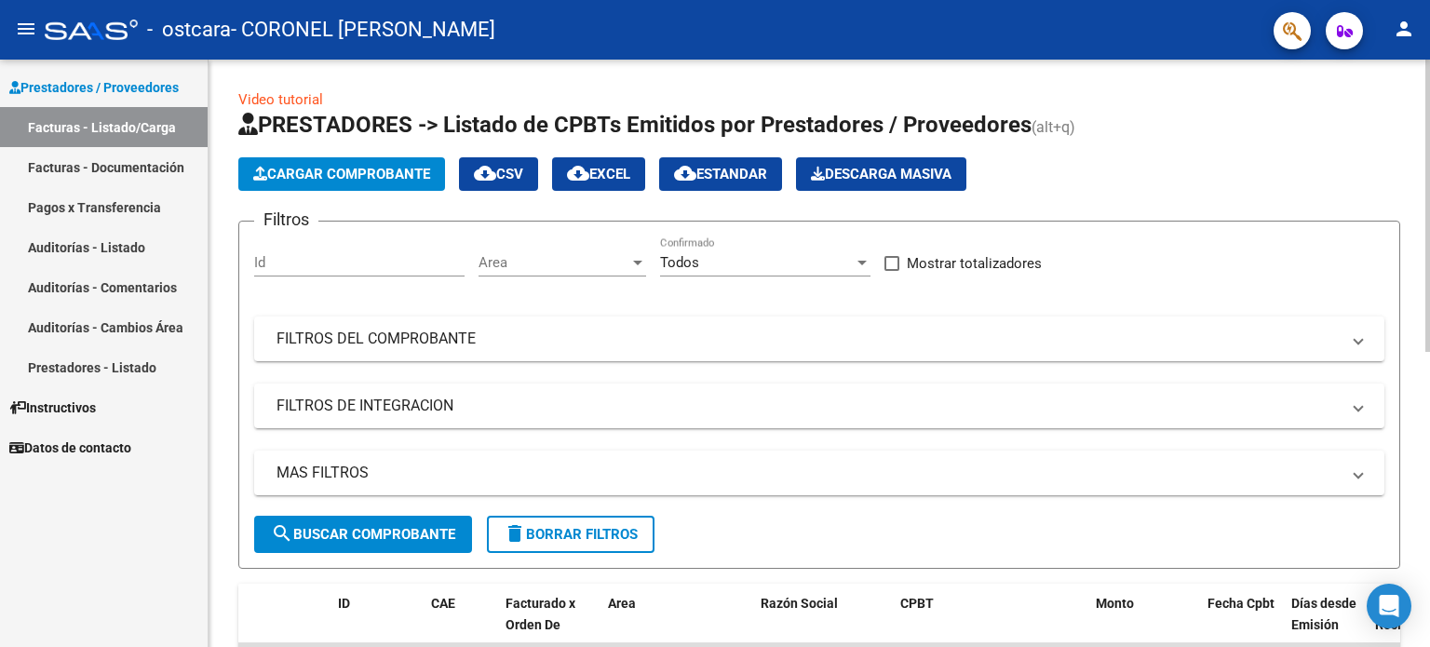
click at [343, 174] on span "Cargar Comprobante" at bounding box center [341, 174] width 177 height 17
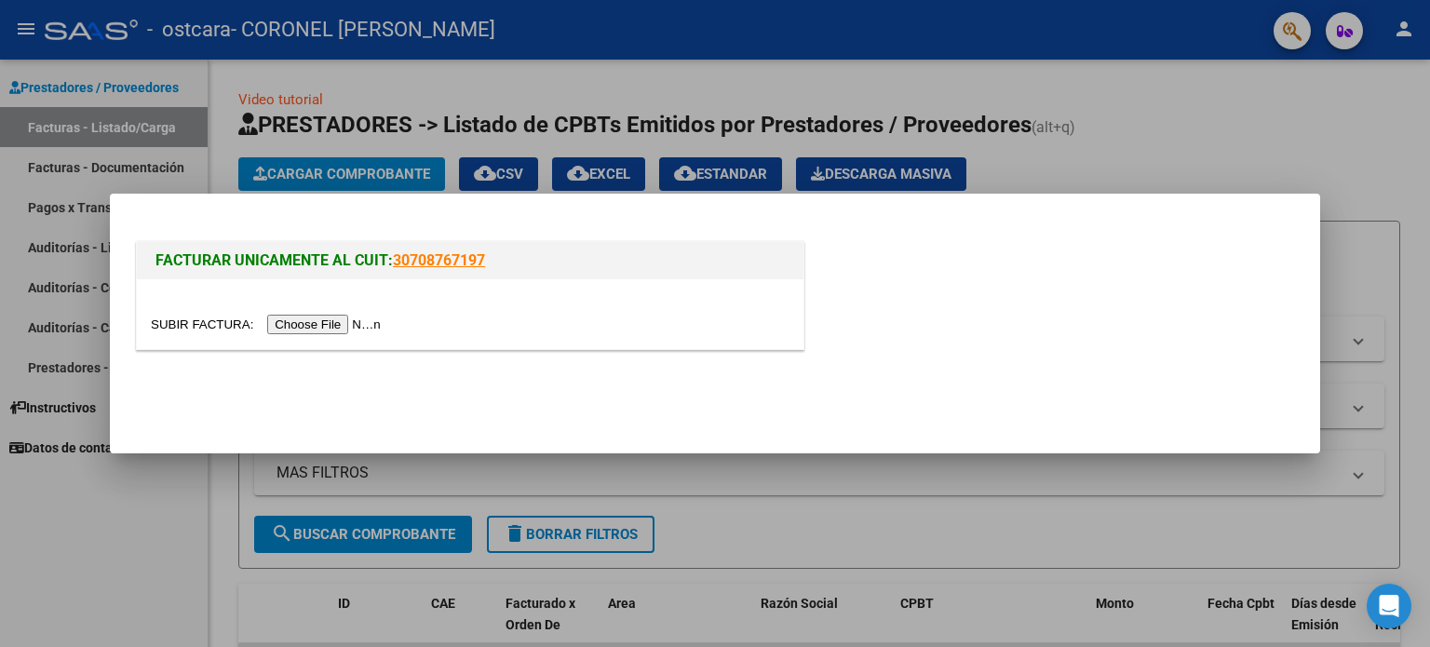
click at [339, 314] on div at bounding box center [470, 324] width 639 height 21
click at [341, 323] on input "file" at bounding box center [269, 325] width 236 height 20
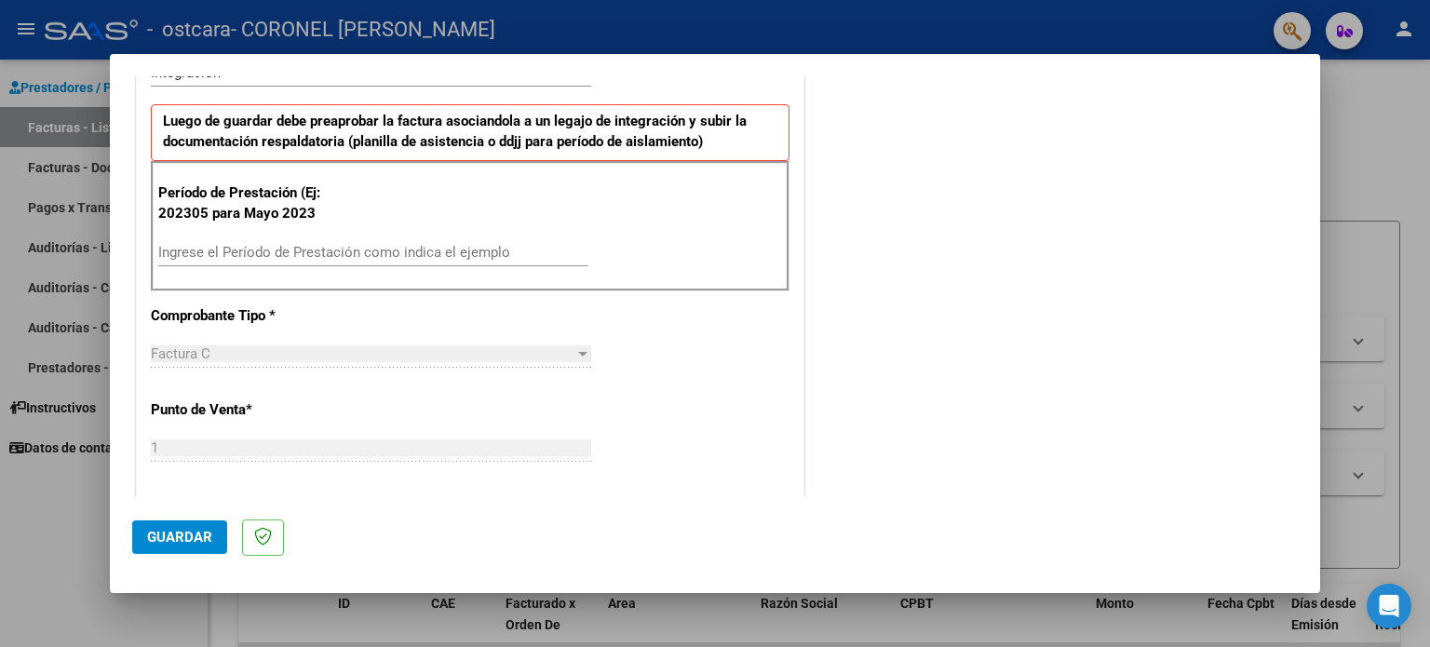
scroll to position [463, 0]
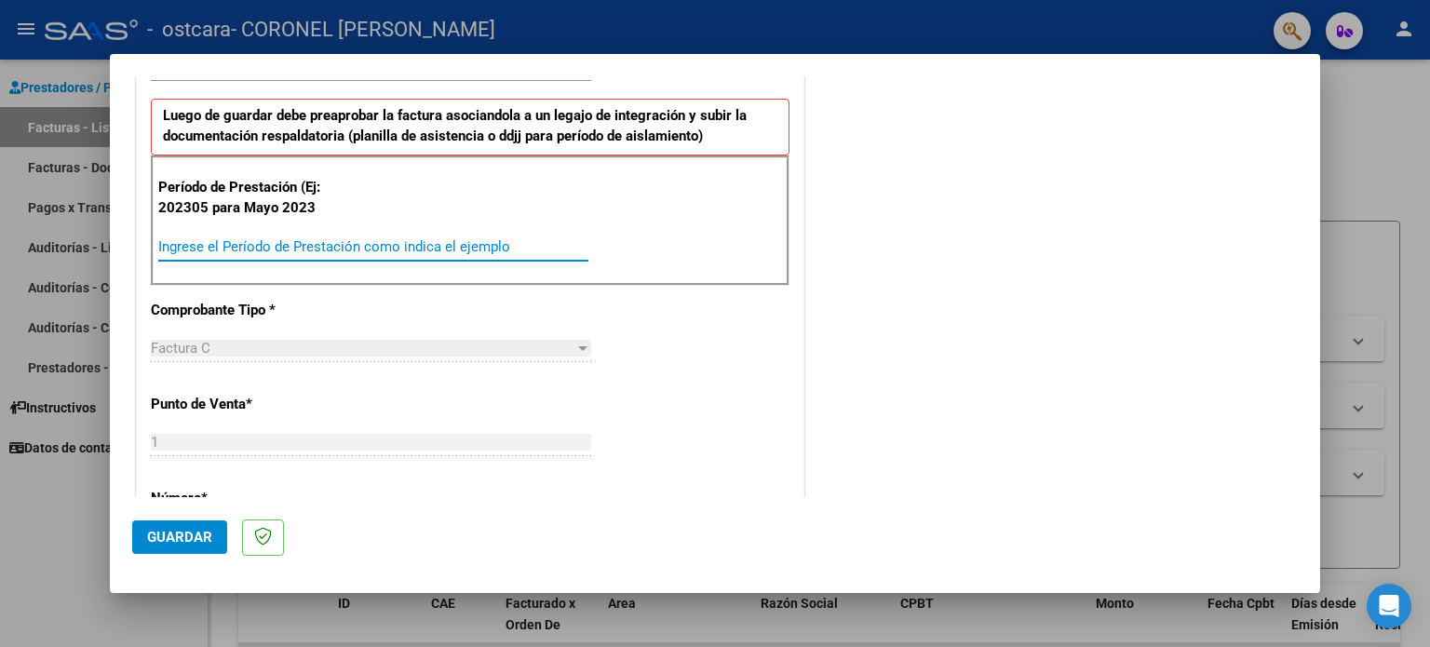
click at [317, 238] on input "Ingrese el Período de Prestación como indica el ejemplo" at bounding box center [373, 246] width 430 height 17
type input "202507"
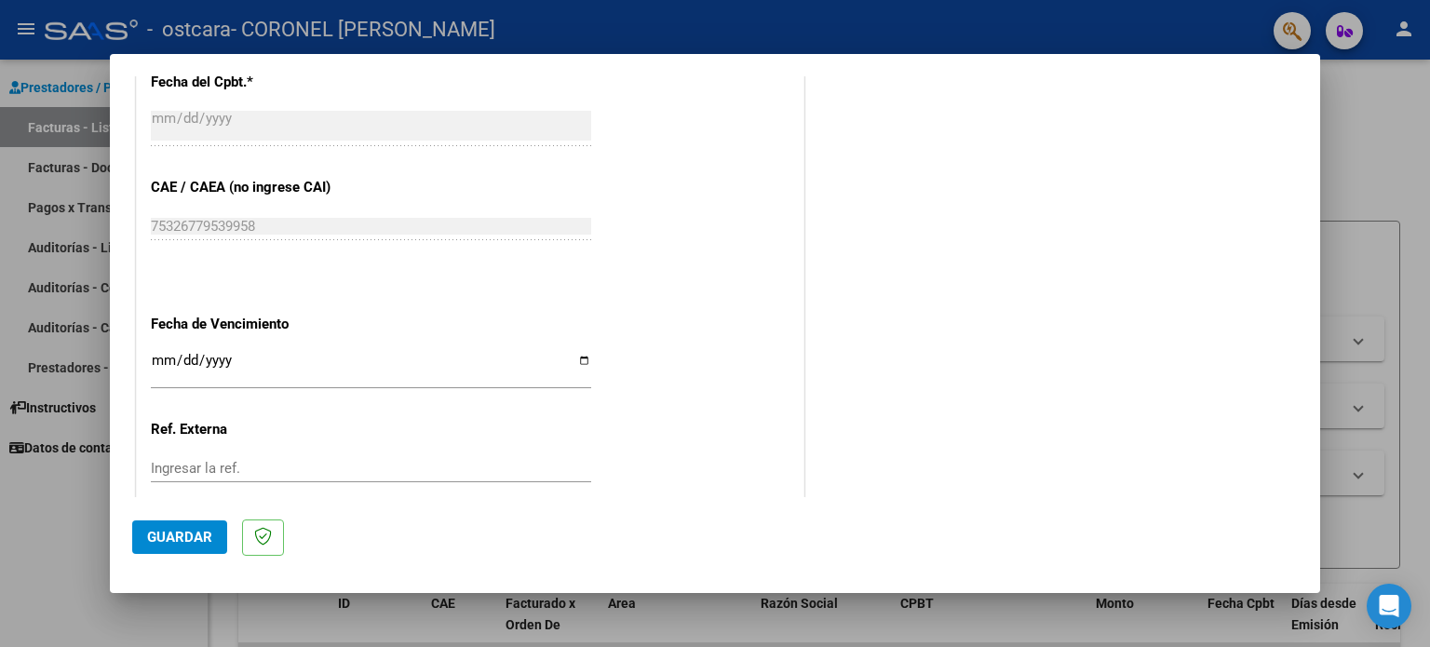
scroll to position [1074, 0]
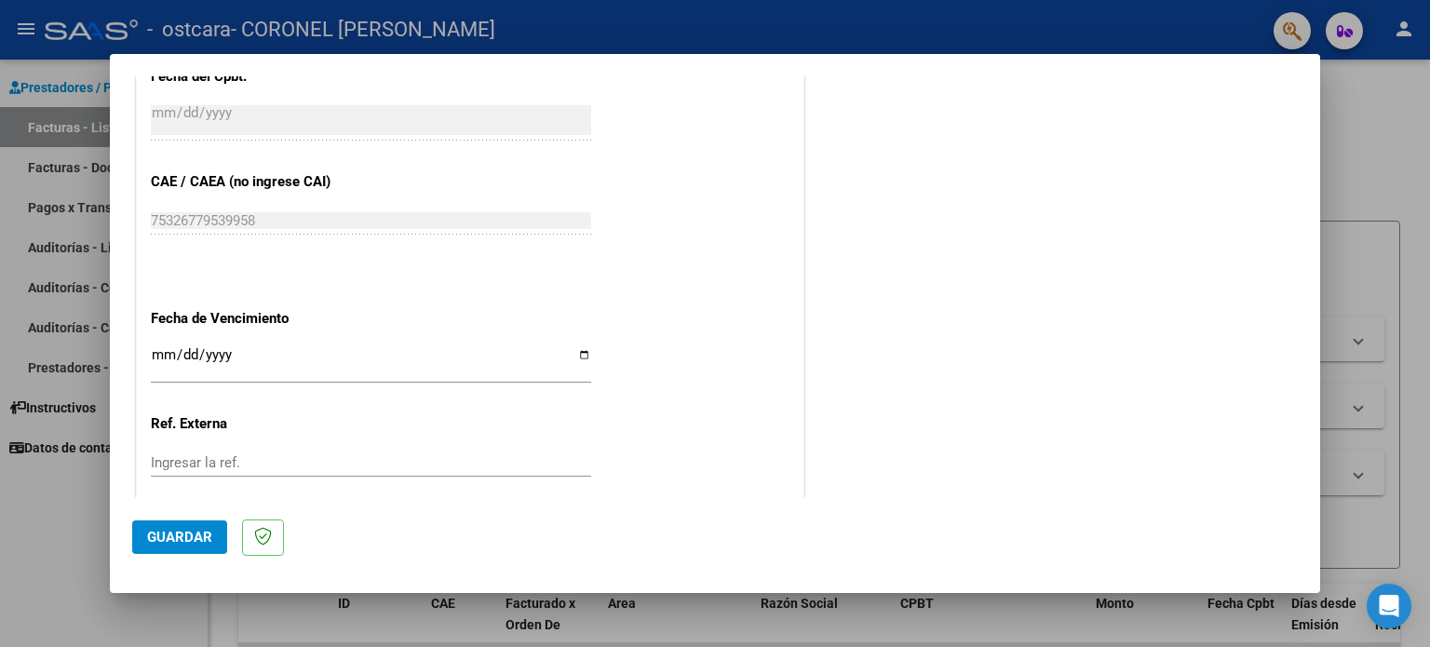
click at [580, 350] on input "Ingresar la fecha" at bounding box center [371, 362] width 441 height 30
type input "[DATE]"
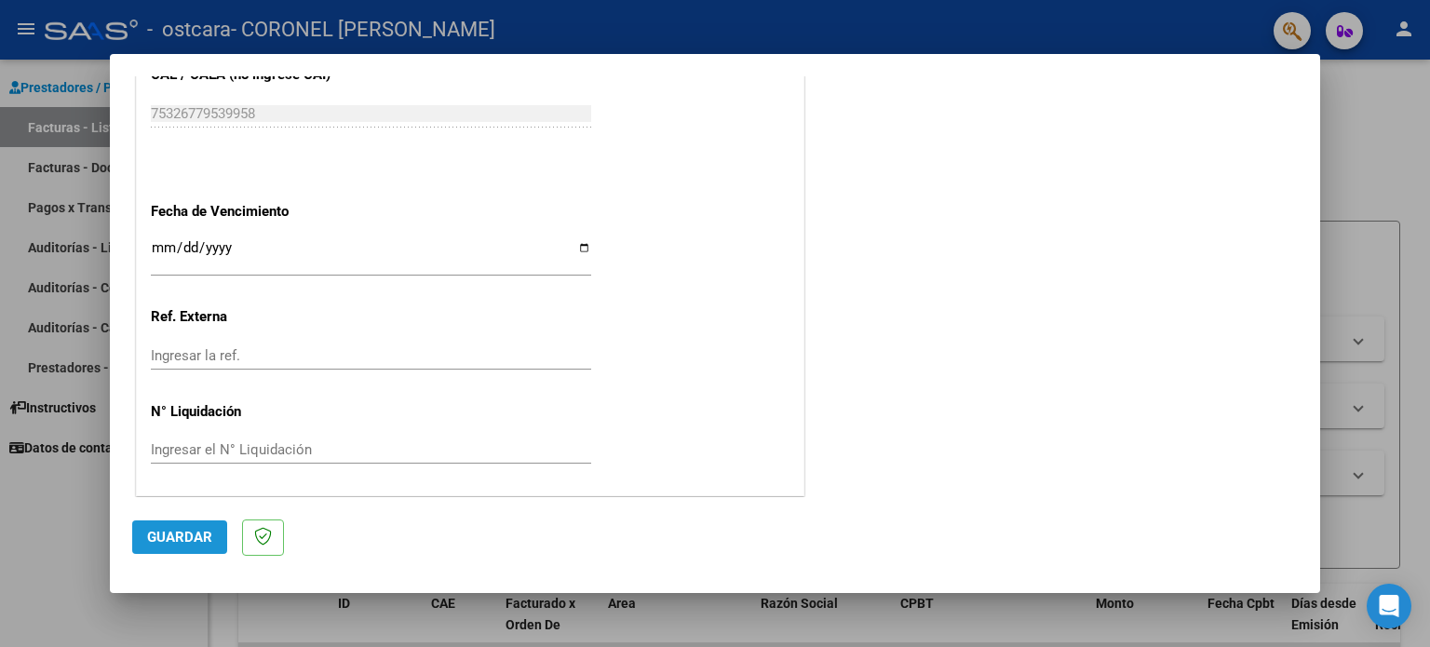
click at [205, 539] on span "Guardar" at bounding box center [179, 537] width 65 height 17
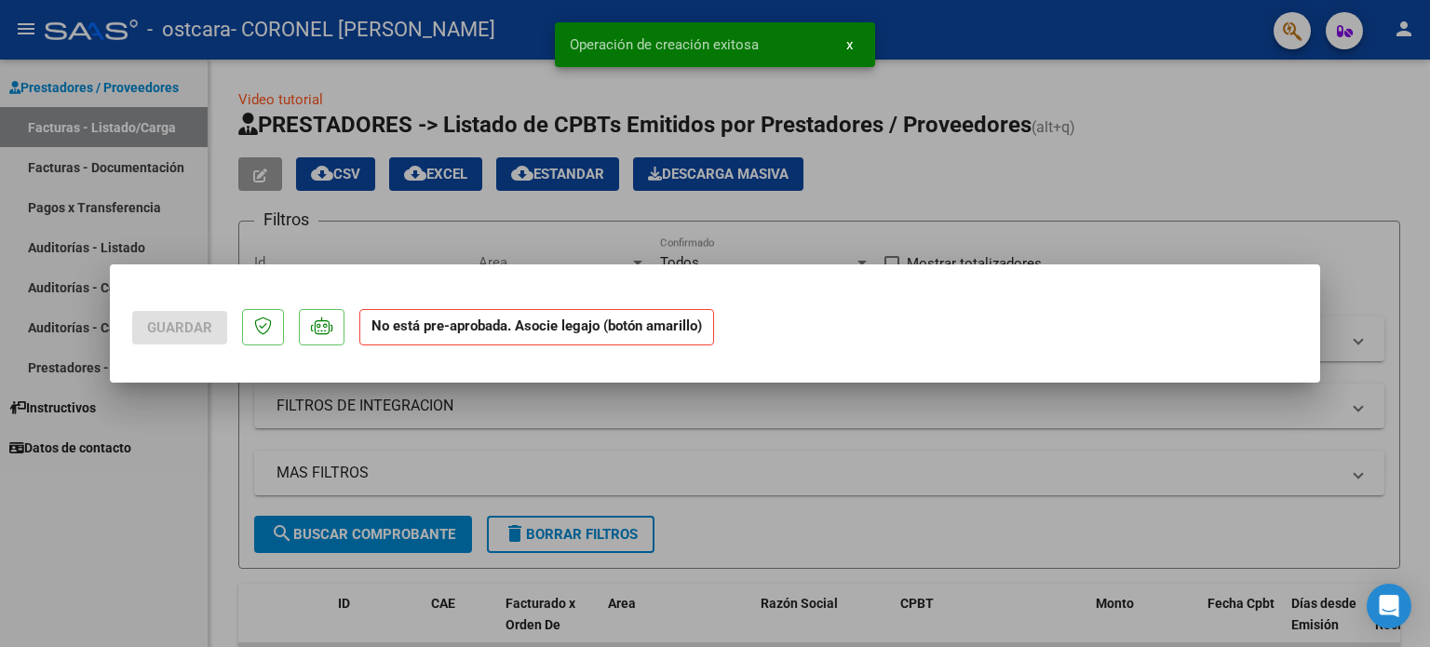
scroll to position [0, 0]
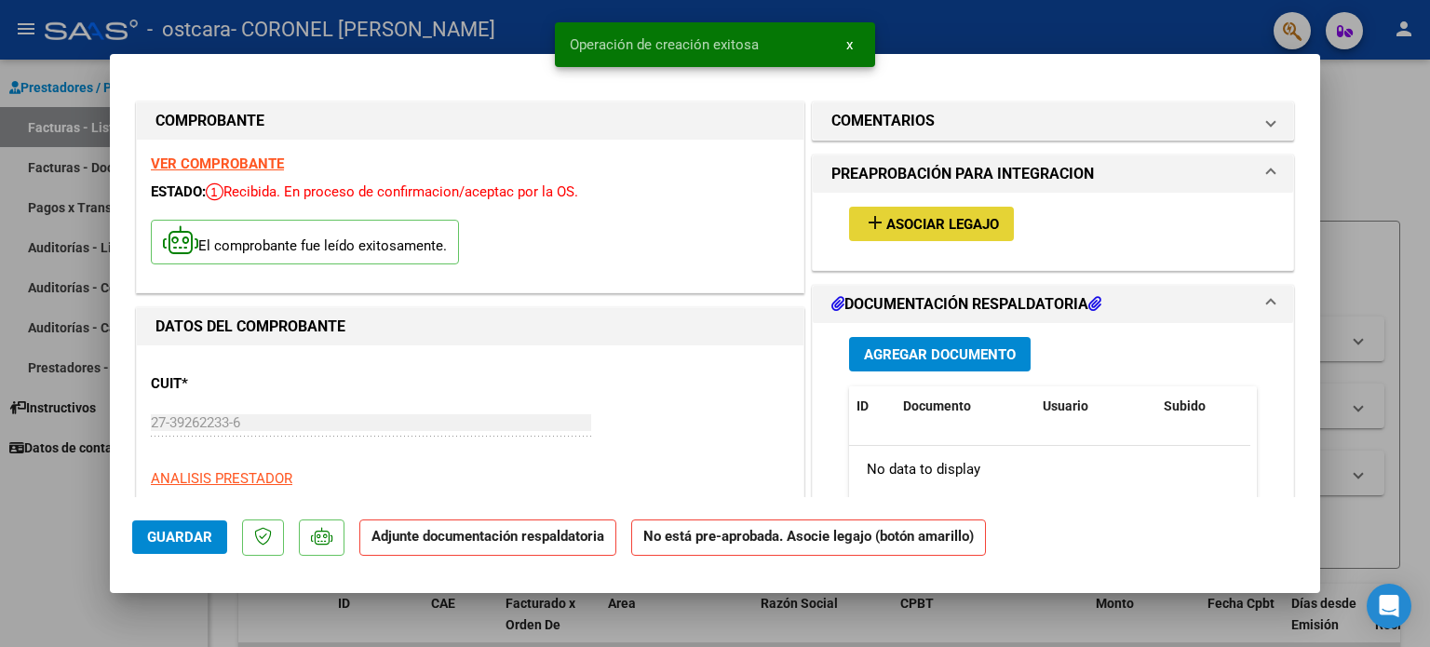
click at [913, 219] on span "Asociar Legajo" at bounding box center [943, 224] width 113 height 17
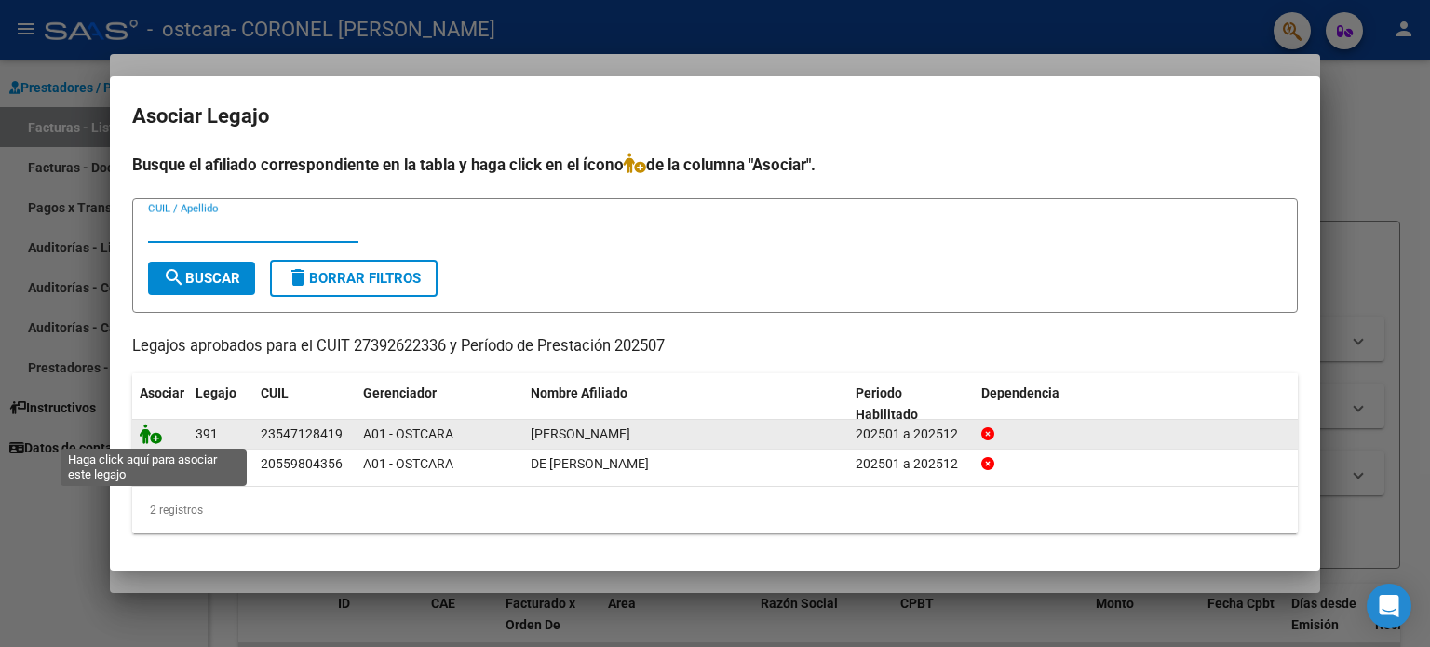
click at [147, 435] on icon at bounding box center [151, 434] width 22 height 20
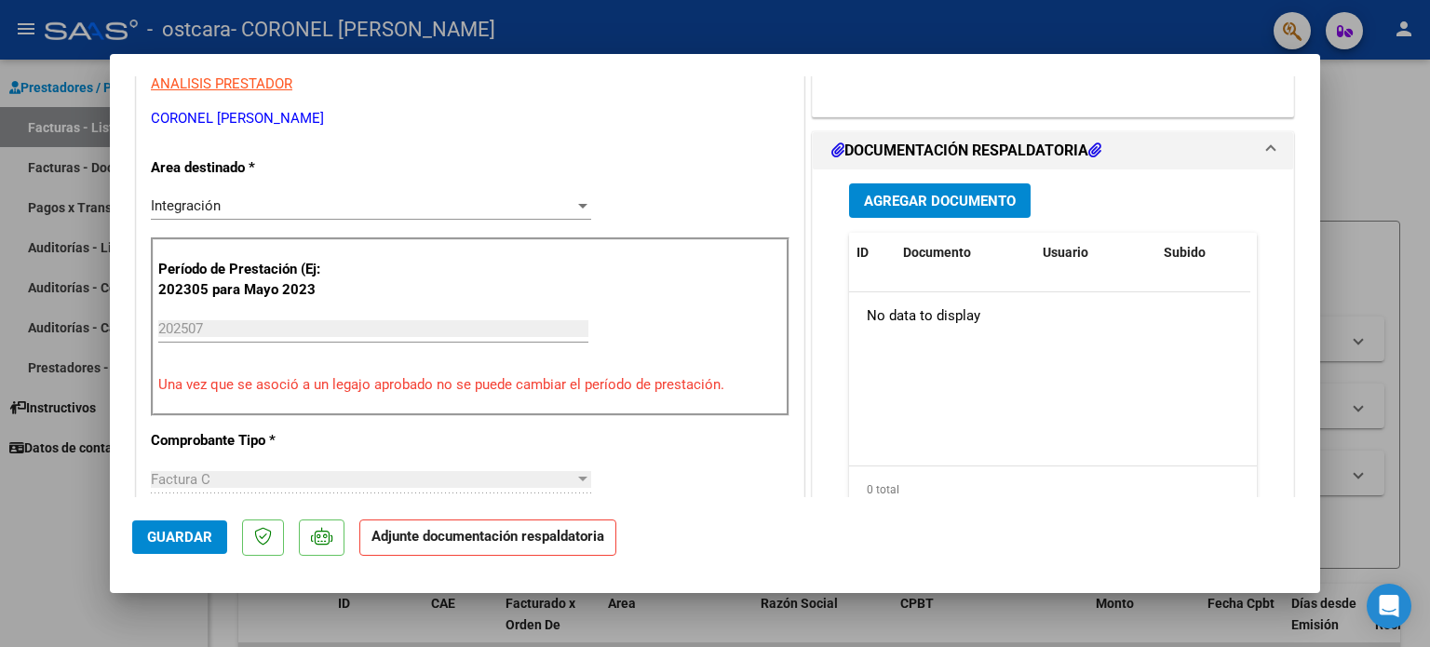
scroll to position [408, 0]
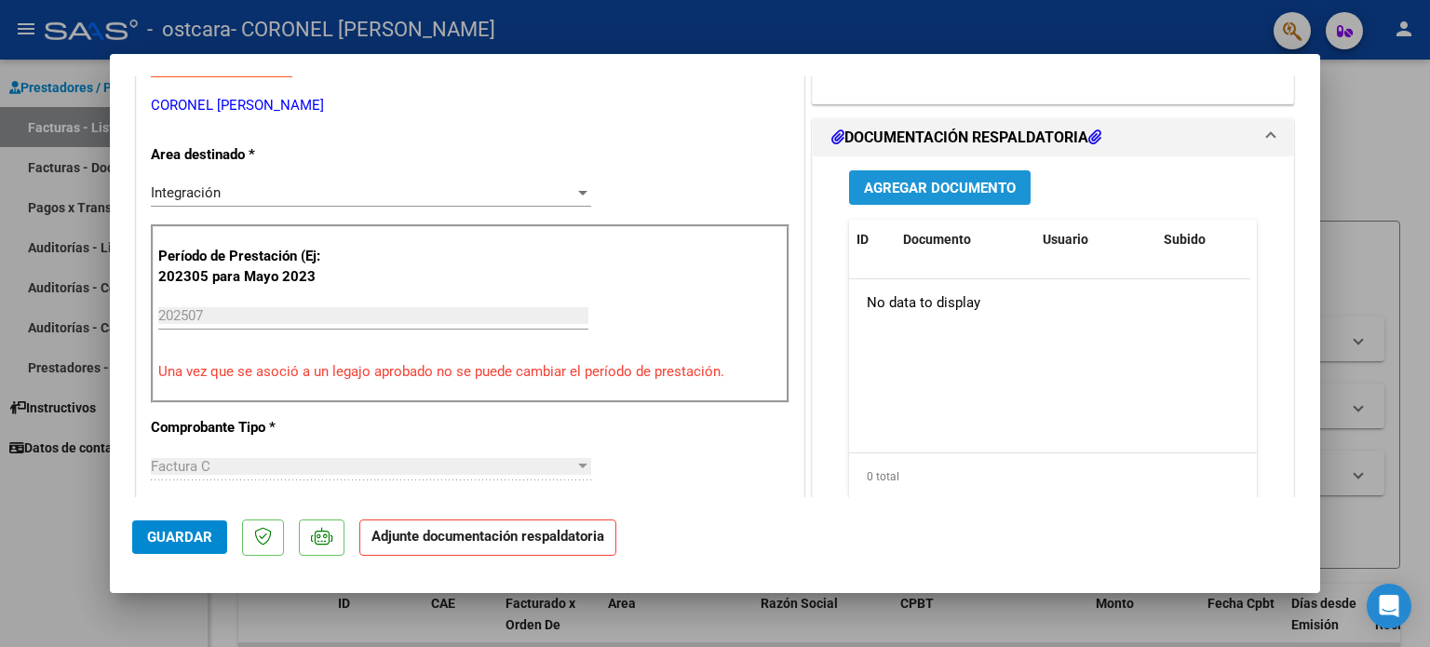
click at [994, 180] on span "Agregar Documento" at bounding box center [940, 188] width 152 height 17
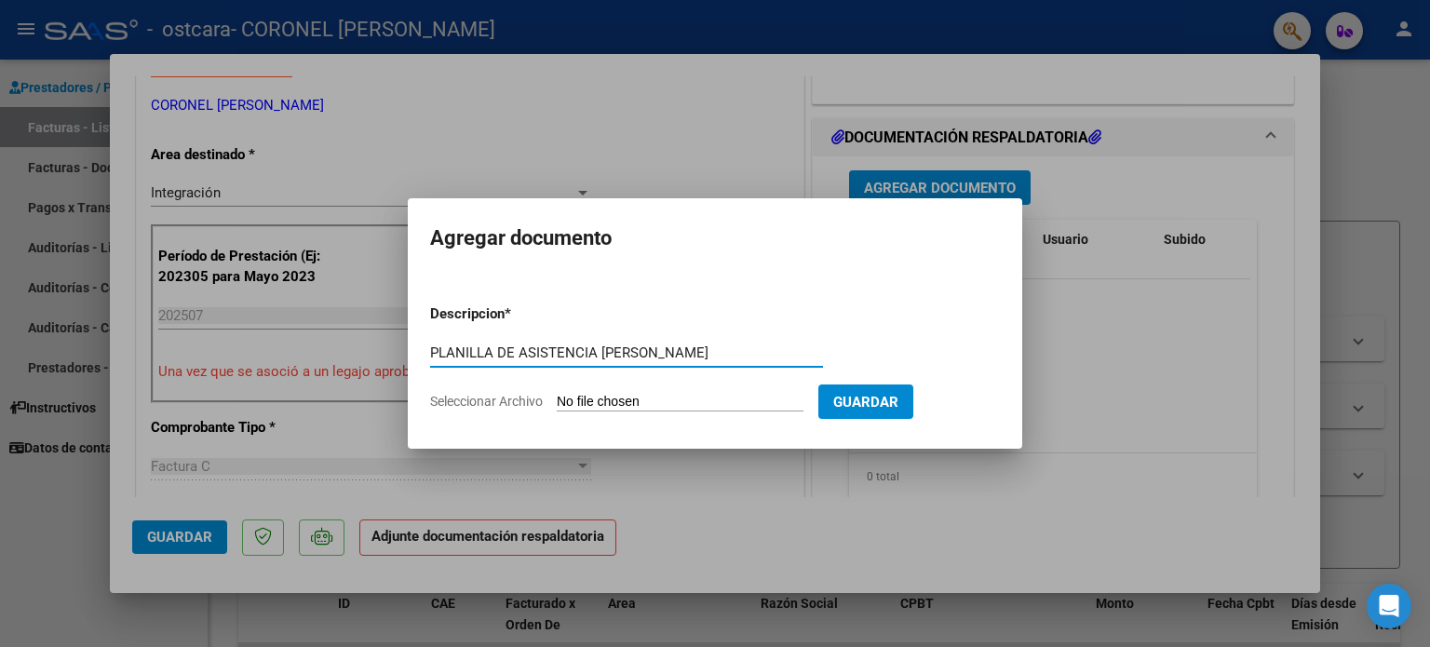
type input "PLANILLA DE ASISTENCIA [PERSON_NAME]"
click at [586, 391] on form "Descripcion * PLANILLA DE ASISTENCIA [PERSON_NAME] aquí una descripcion Selecci…" at bounding box center [715, 358] width 570 height 136
click at [598, 400] on input "Seleccionar Archivo" at bounding box center [680, 403] width 247 height 18
type input "C:\fakepath\Asistencia Theo.pdf"
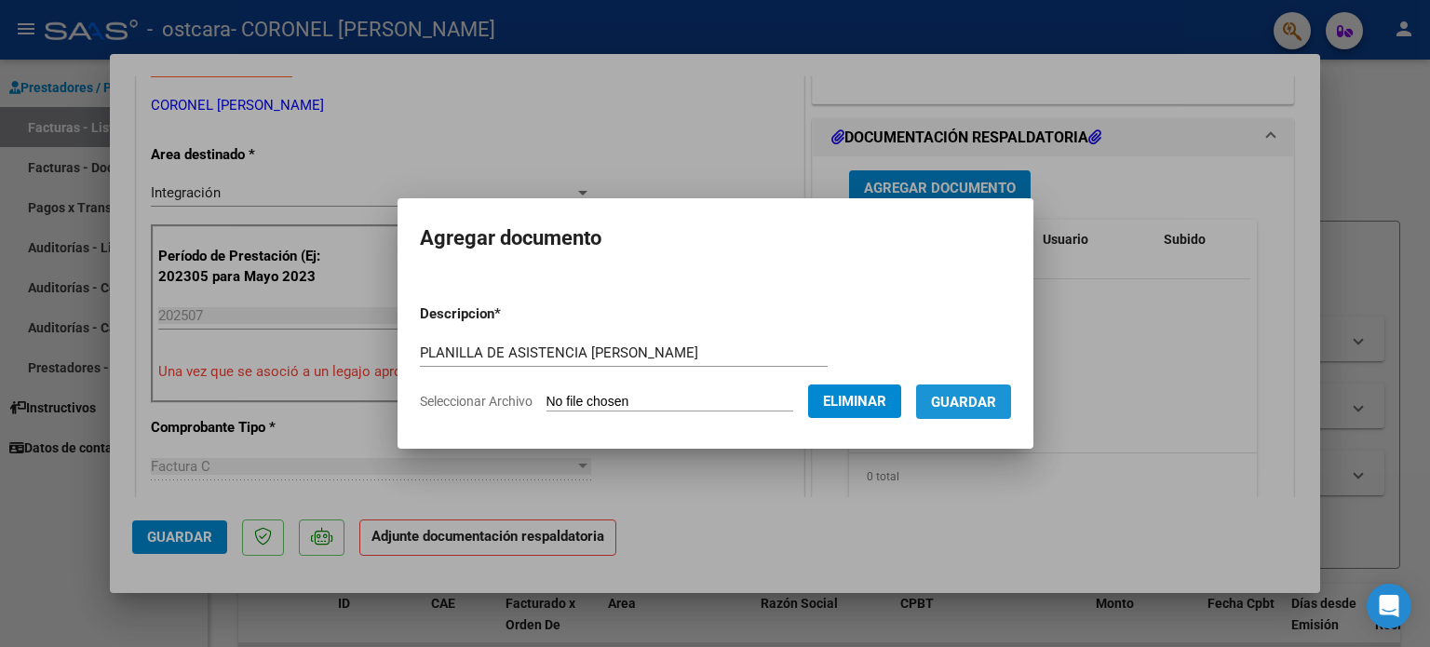
click at [997, 399] on span "Guardar" at bounding box center [963, 402] width 65 height 17
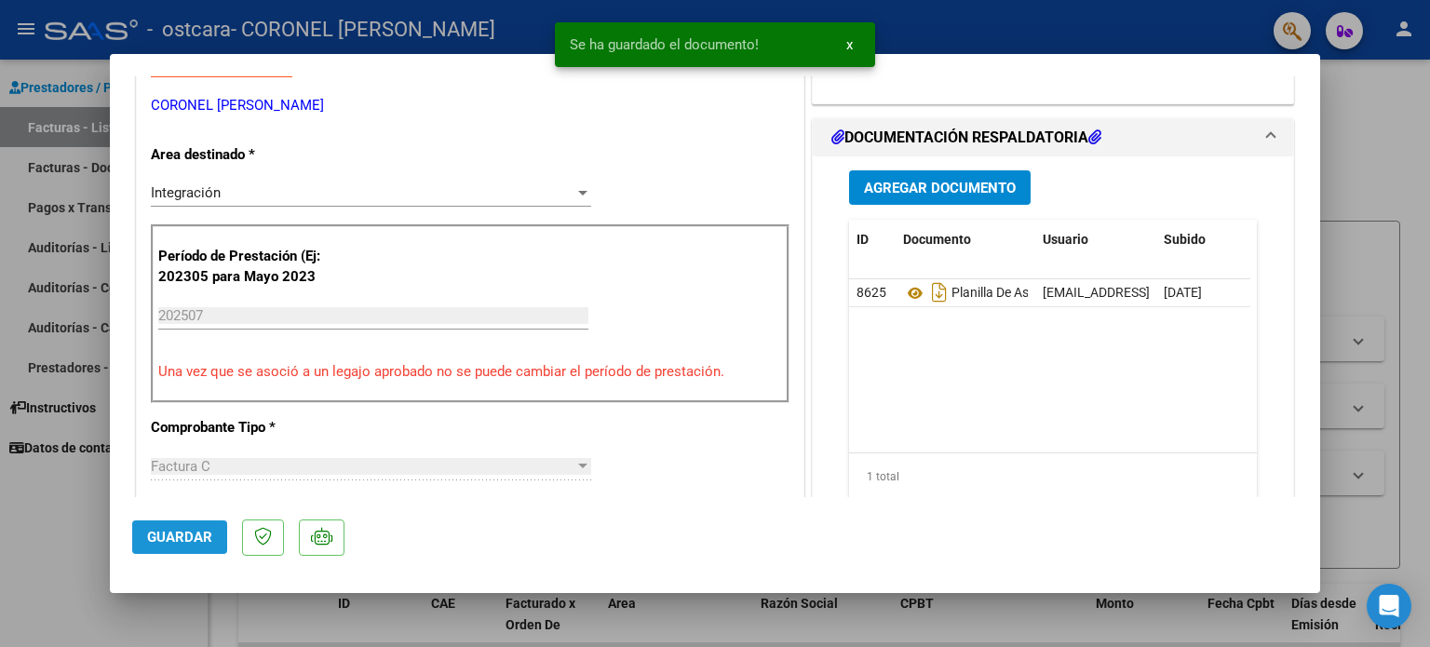
click at [186, 532] on span "Guardar" at bounding box center [179, 537] width 65 height 17
click at [1353, 128] on div at bounding box center [715, 323] width 1430 height 647
type input "$ 0,00"
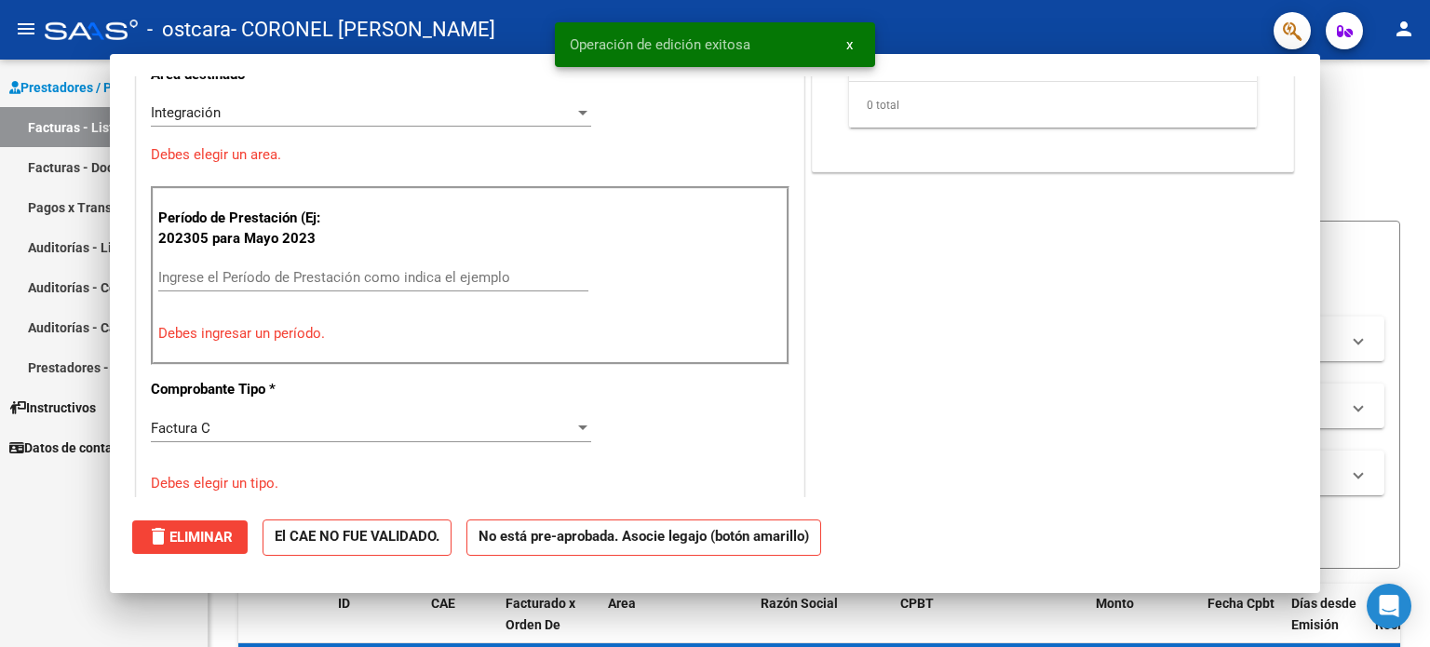
scroll to position [328, 0]
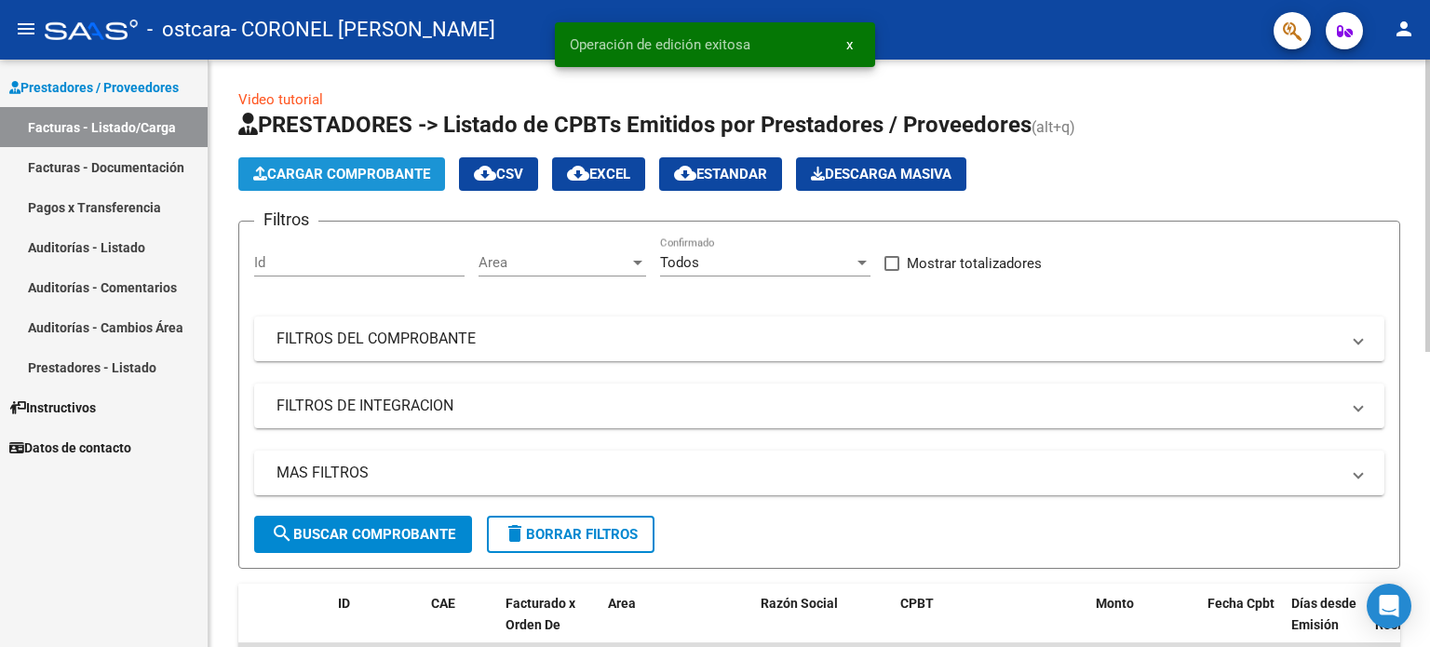
click at [415, 173] on span "Cargar Comprobante" at bounding box center [341, 174] width 177 height 17
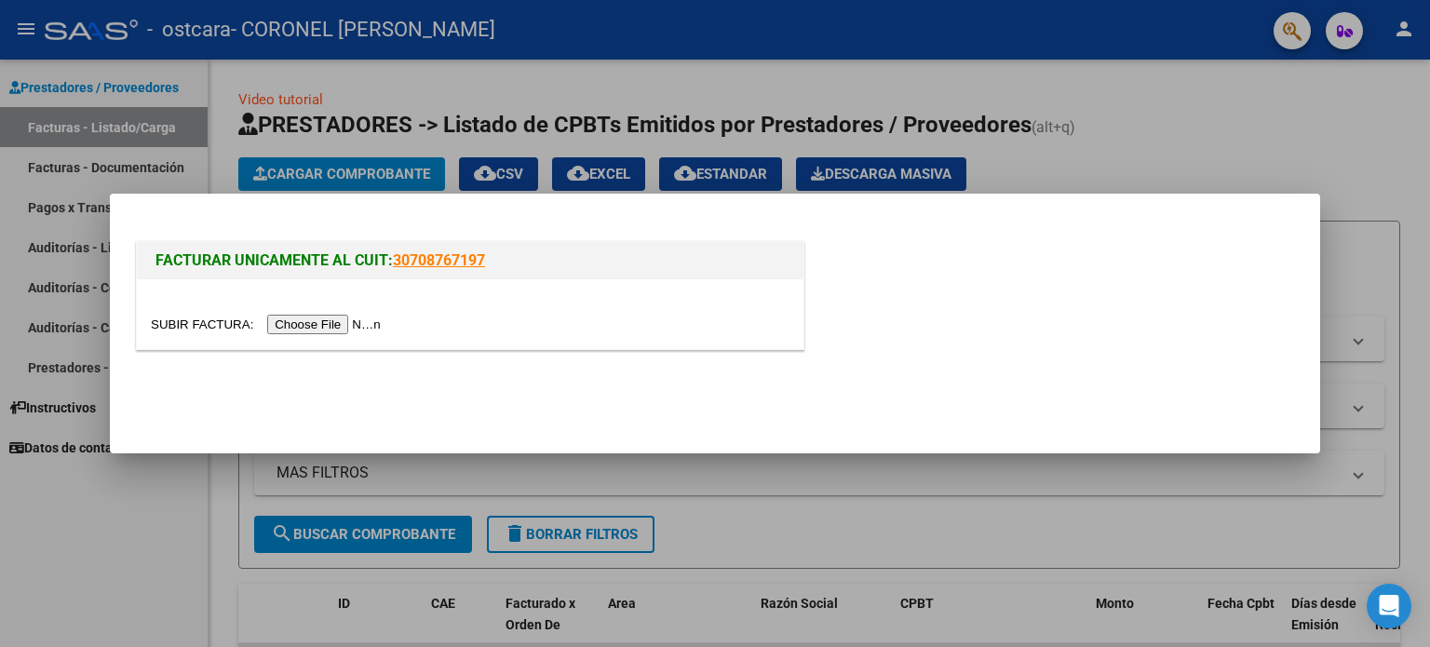
click at [359, 320] on input "file" at bounding box center [269, 325] width 236 height 20
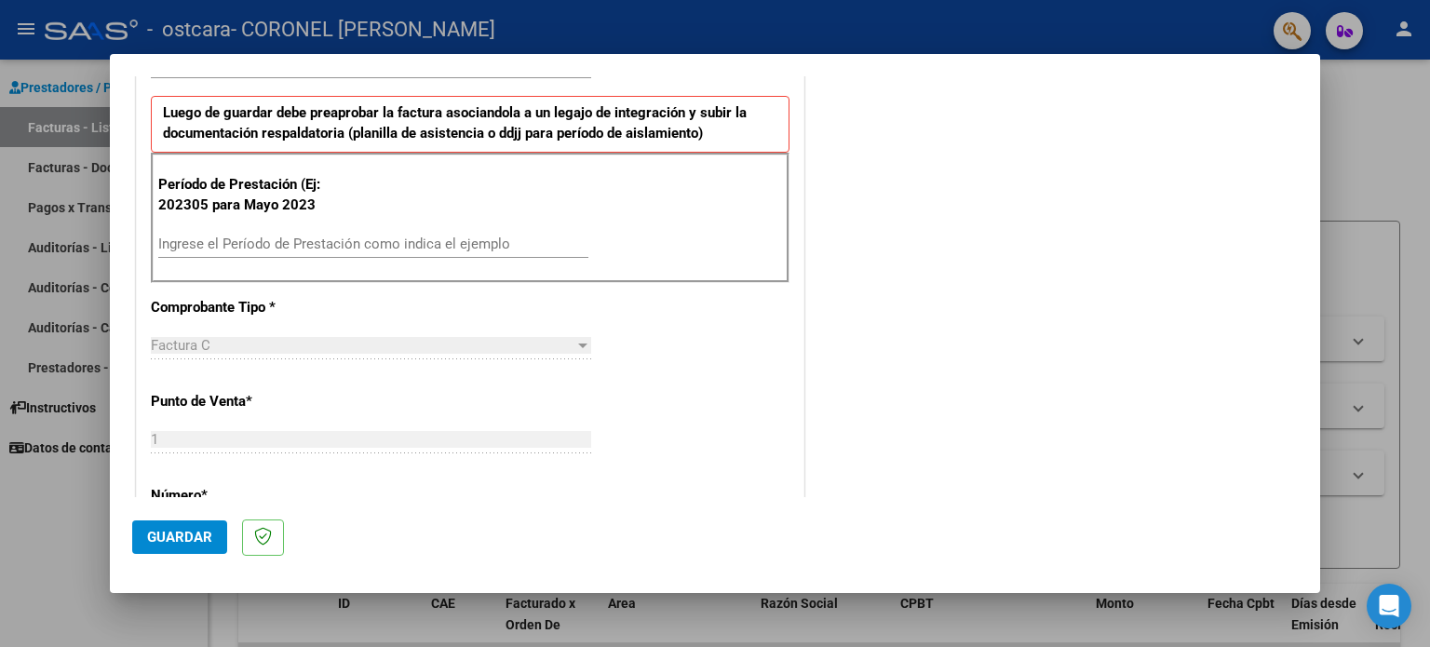
scroll to position [491, 0]
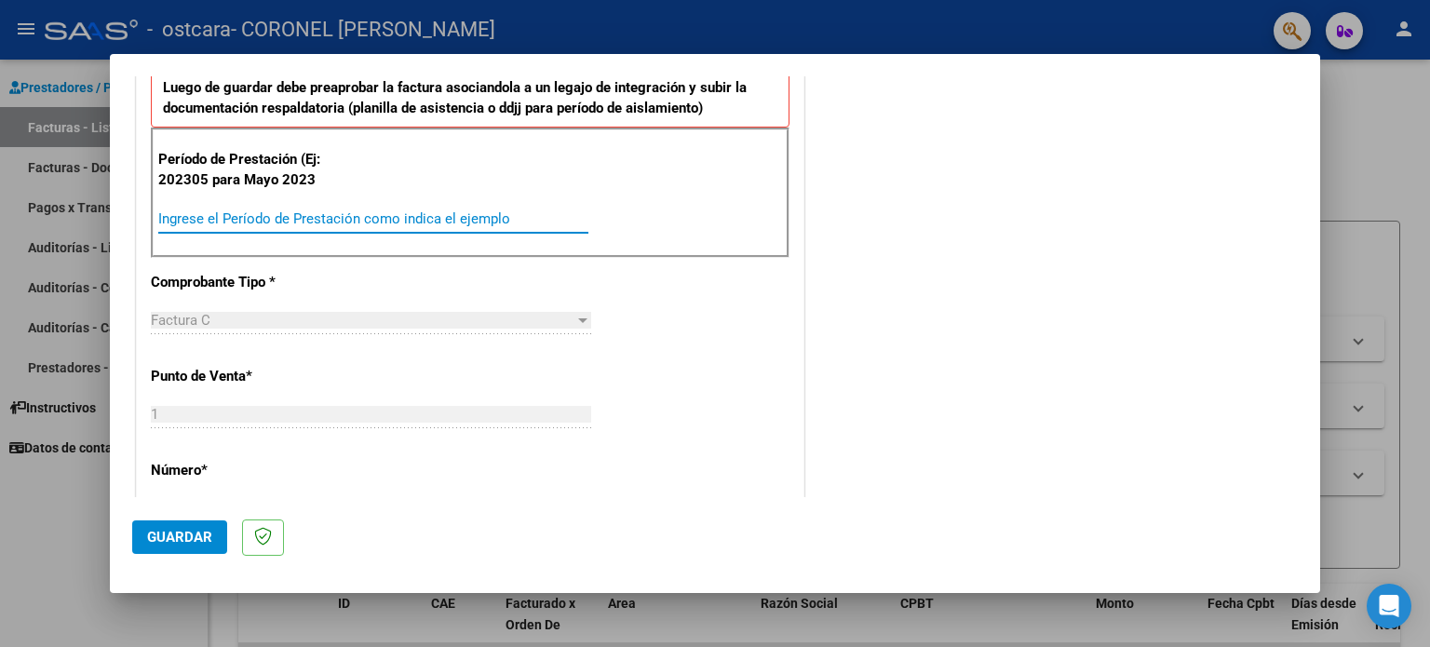
click at [439, 223] on input "Ingrese el Período de Prestación como indica el ejemplo" at bounding box center [373, 218] width 430 height 17
type input "202507"
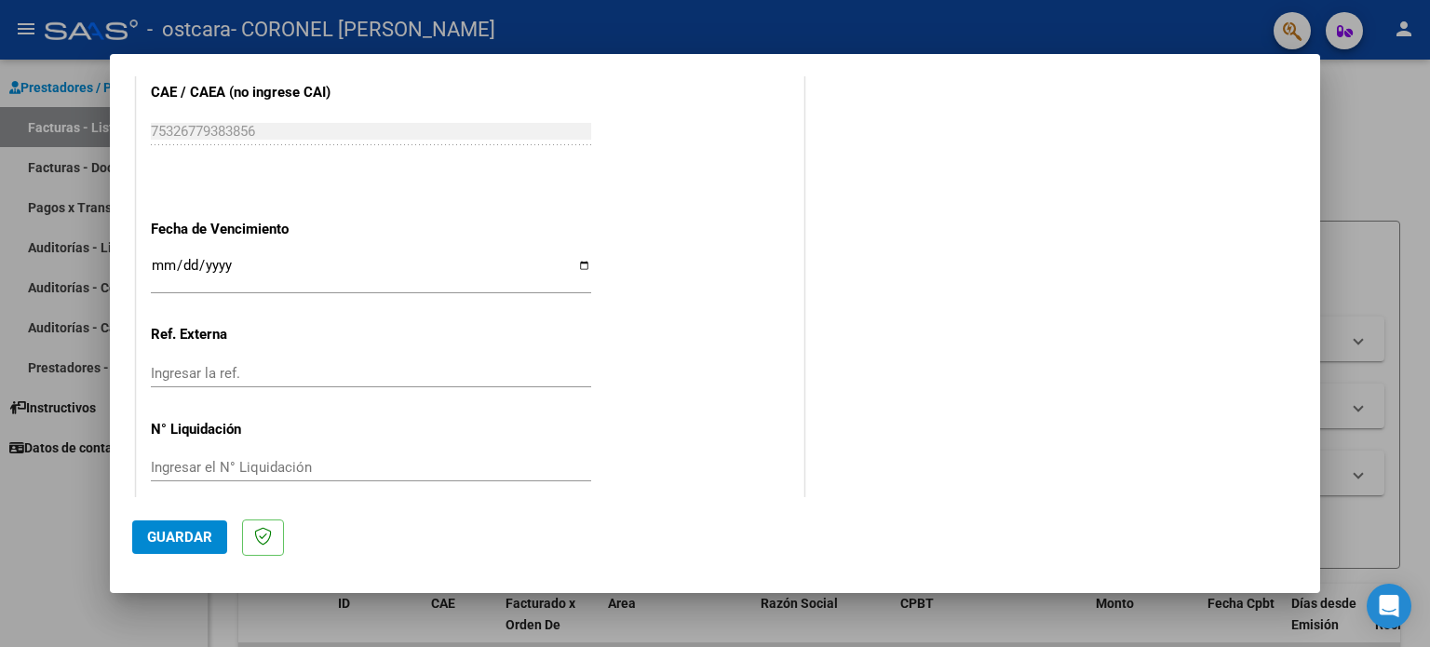
scroll to position [1170, 0]
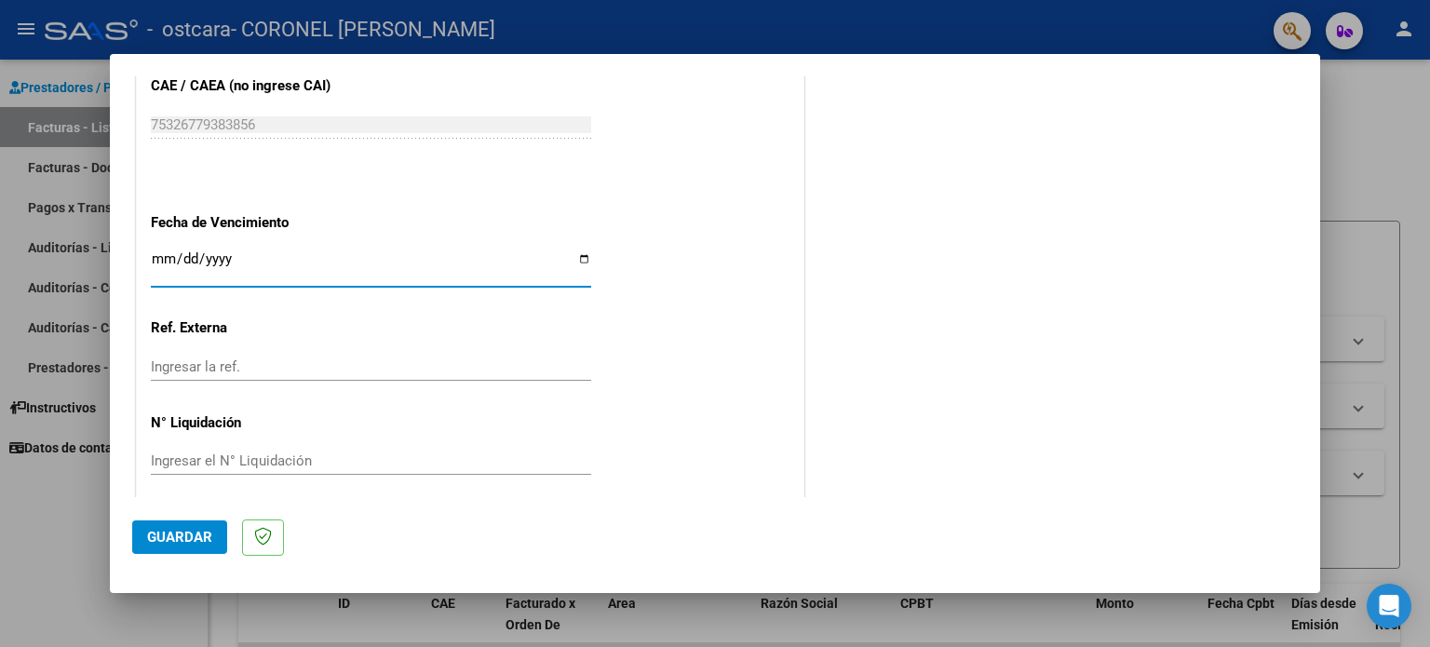
click at [582, 252] on input "Ingresar la fecha" at bounding box center [371, 266] width 441 height 30
type input "[DATE]"
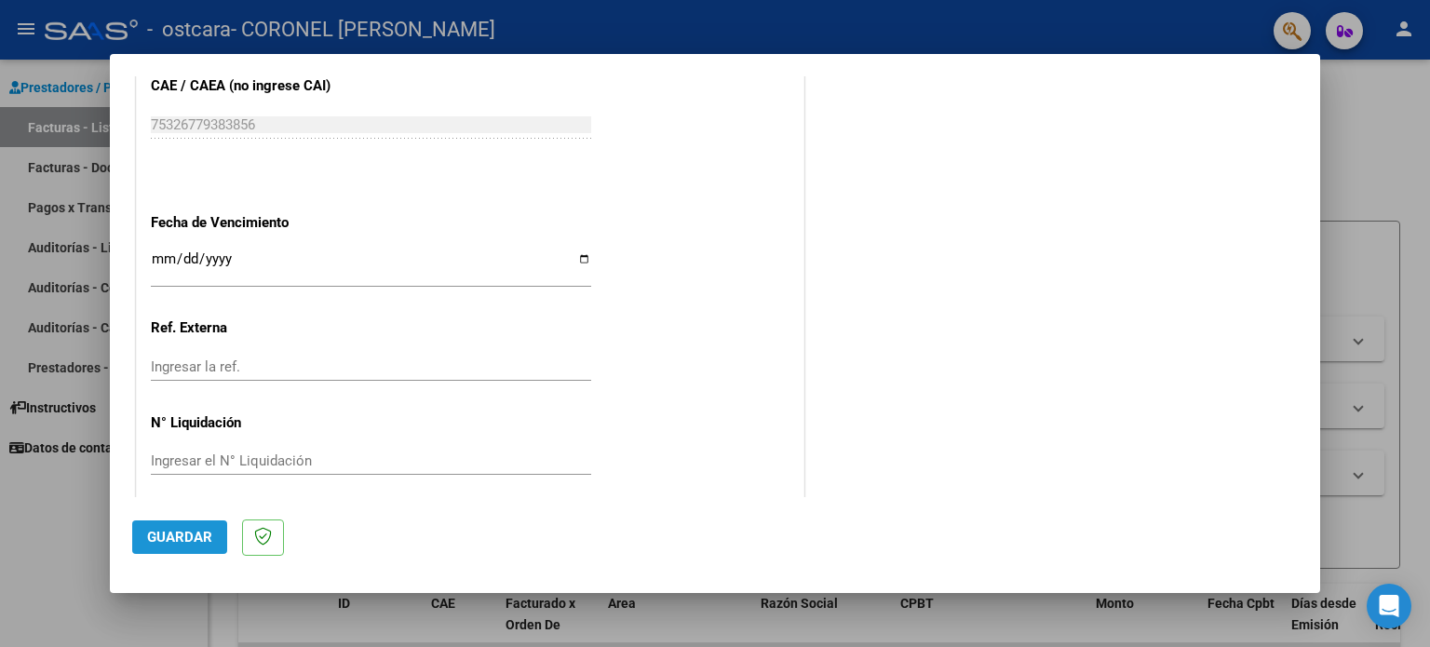
click at [190, 534] on span "Guardar" at bounding box center [179, 537] width 65 height 17
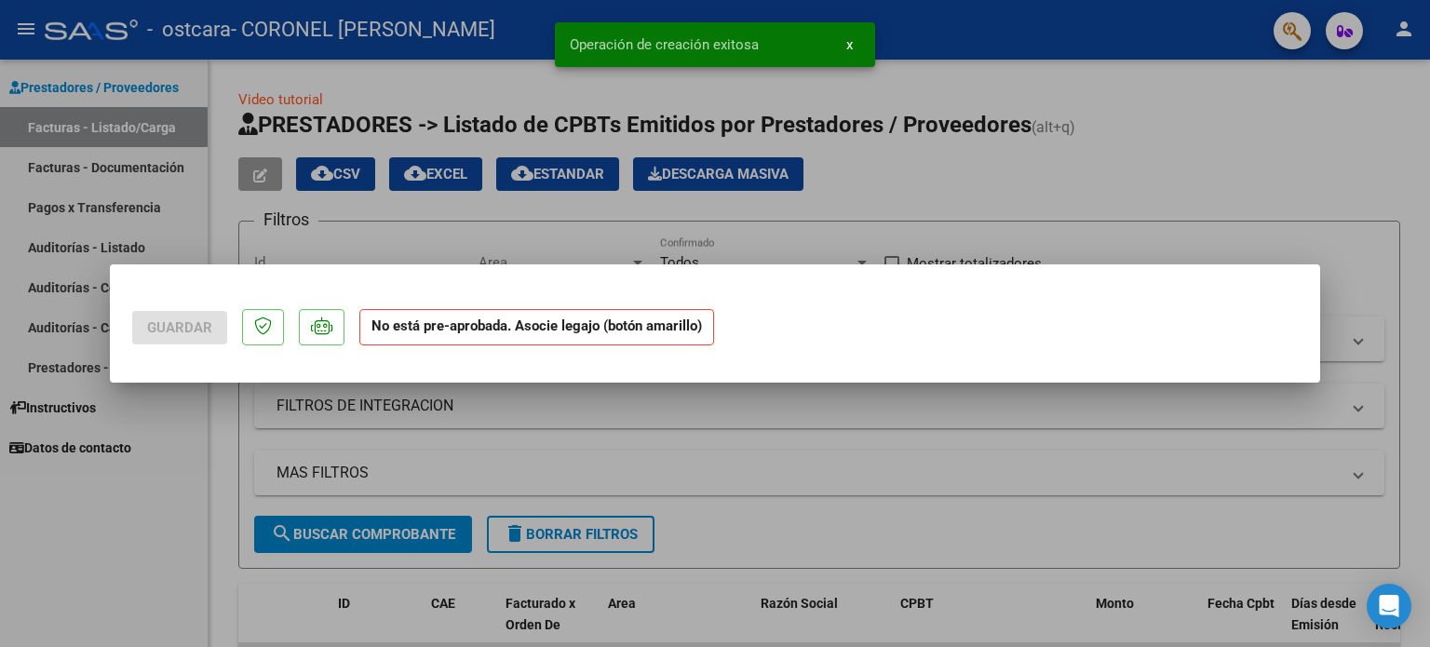
scroll to position [0, 0]
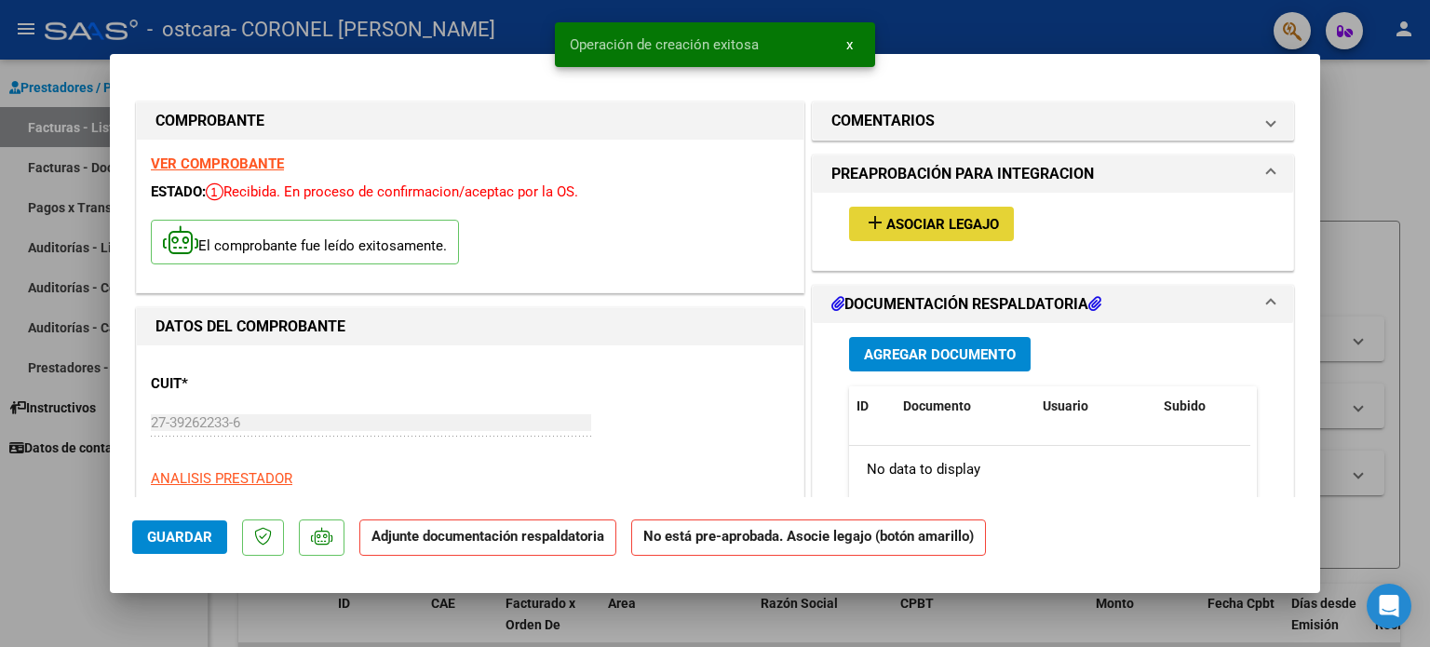
click at [957, 223] on span "Asociar Legajo" at bounding box center [943, 224] width 113 height 17
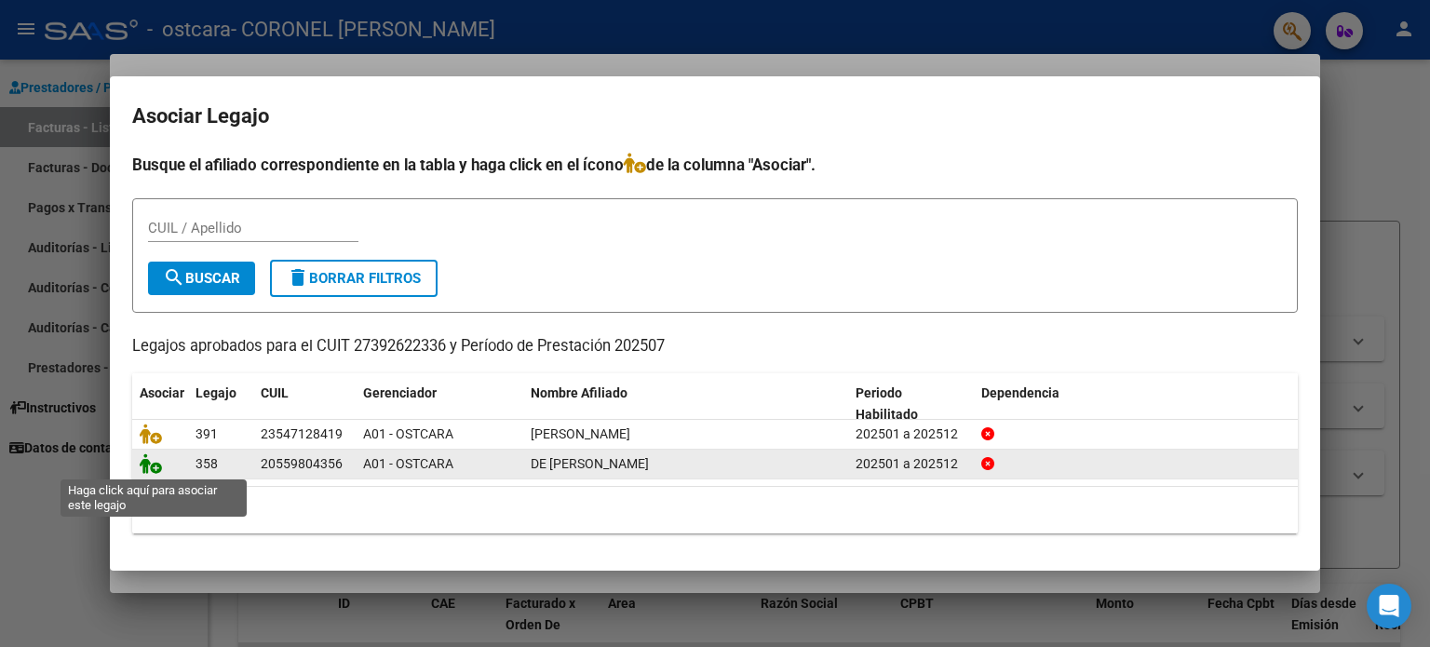
click at [156, 467] on icon at bounding box center [151, 464] width 22 height 20
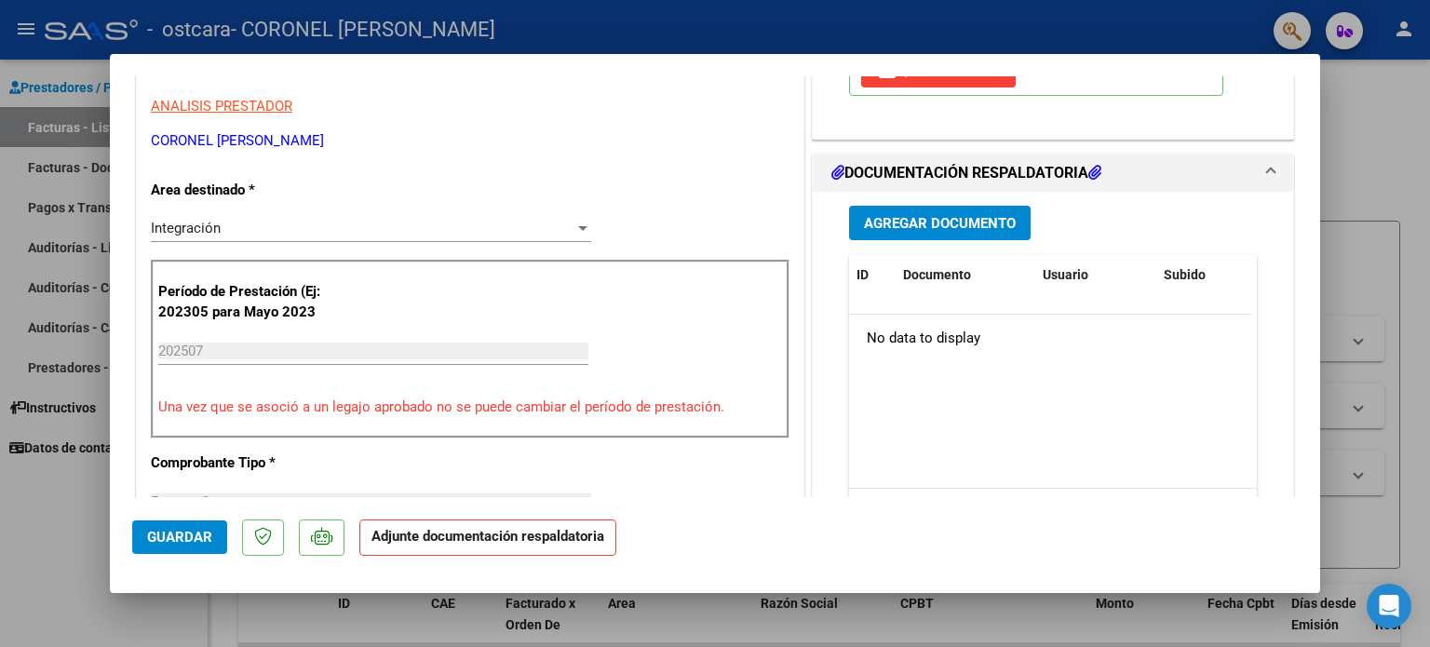
scroll to position [404, 0]
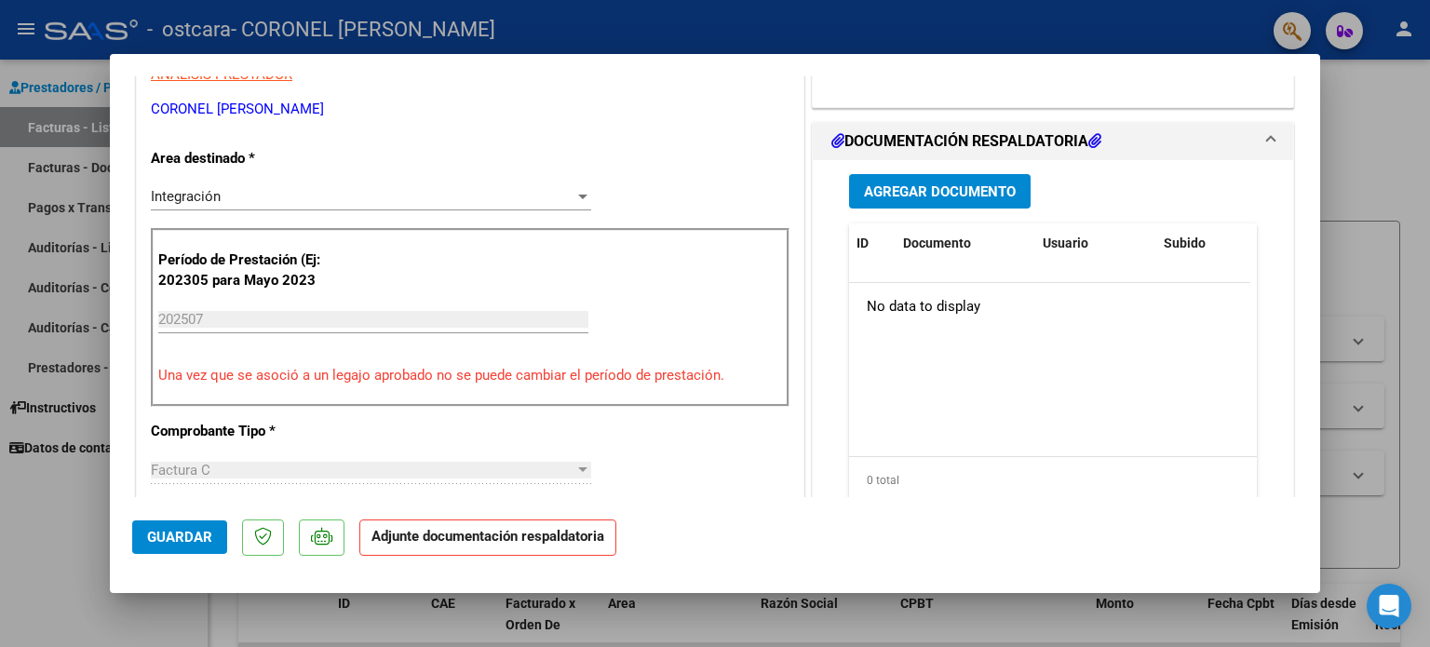
click at [987, 195] on span "Agregar Documento" at bounding box center [940, 191] width 152 height 17
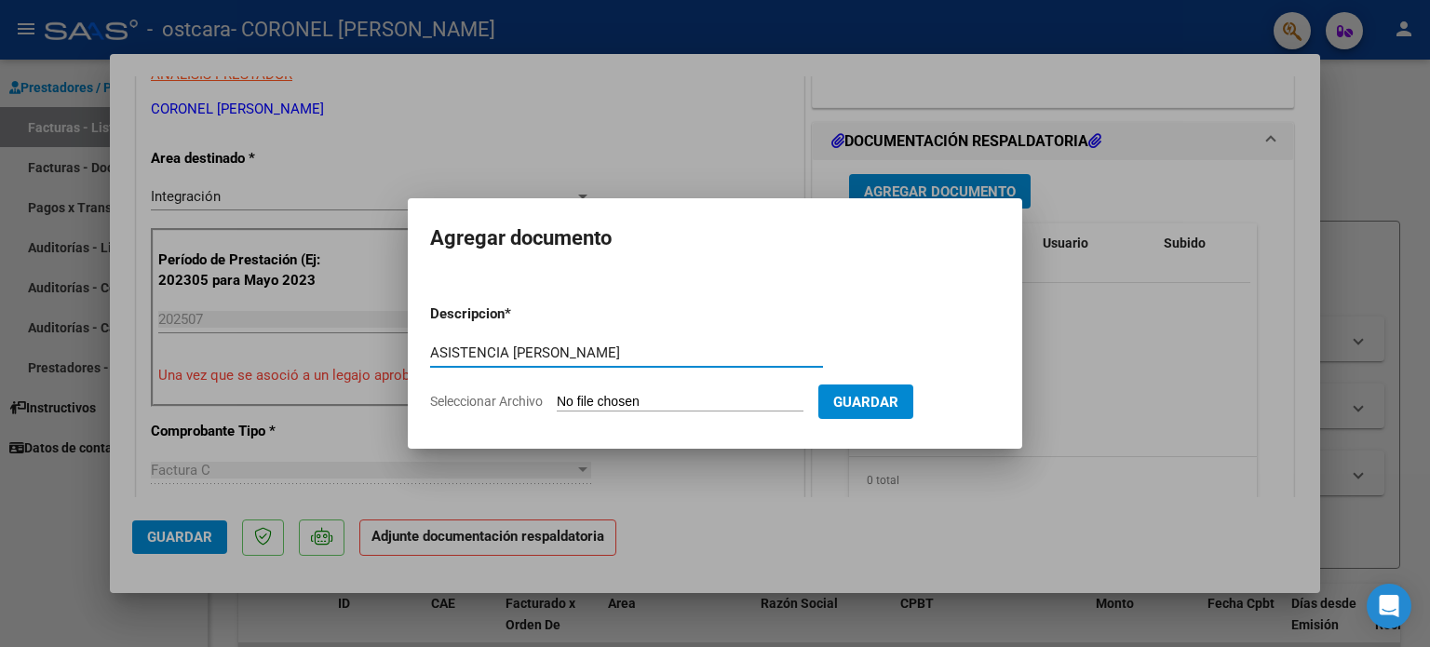
type input "ASISTENCIA [PERSON_NAME]"
click at [617, 400] on input "Seleccionar Archivo" at bounding box center [680, 403] width 247 height 18
type input "C:\fakepath\Asistencia Noah.pdf"
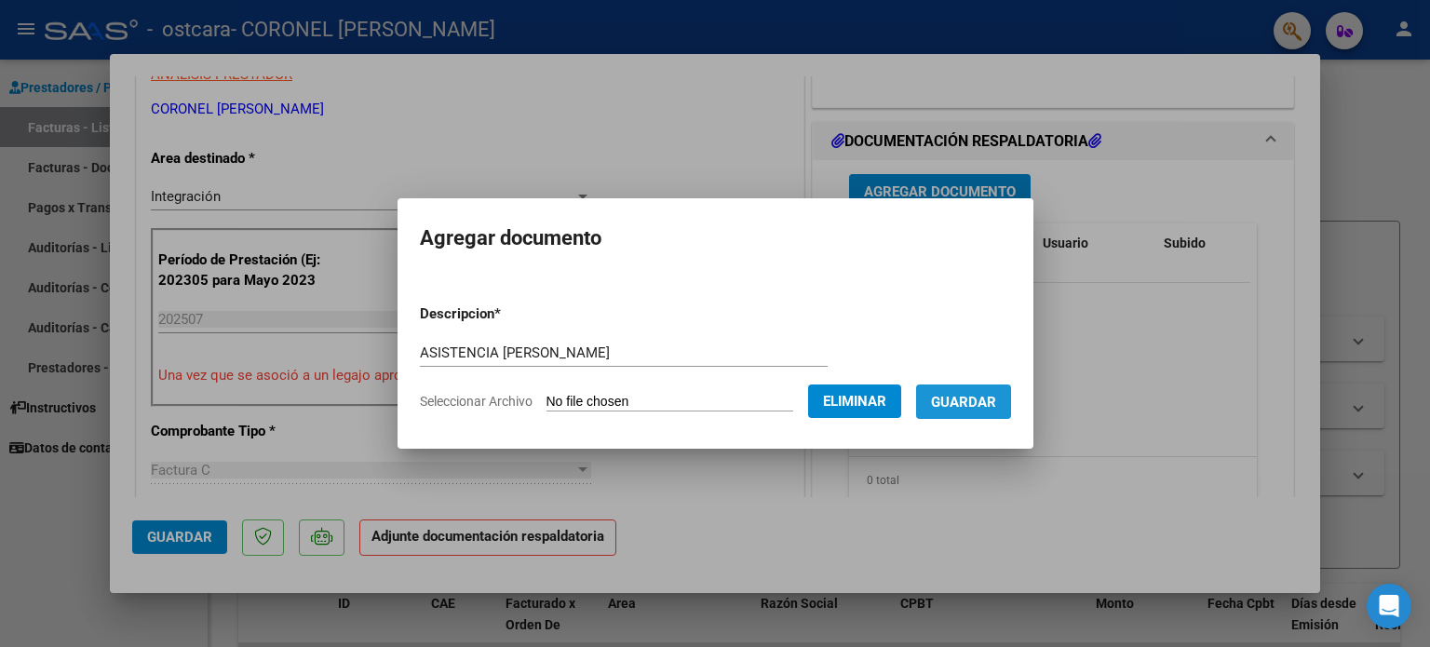
click at [983, 399] on span "Guardar" at bounding box center [963, 402] width 65 height 17
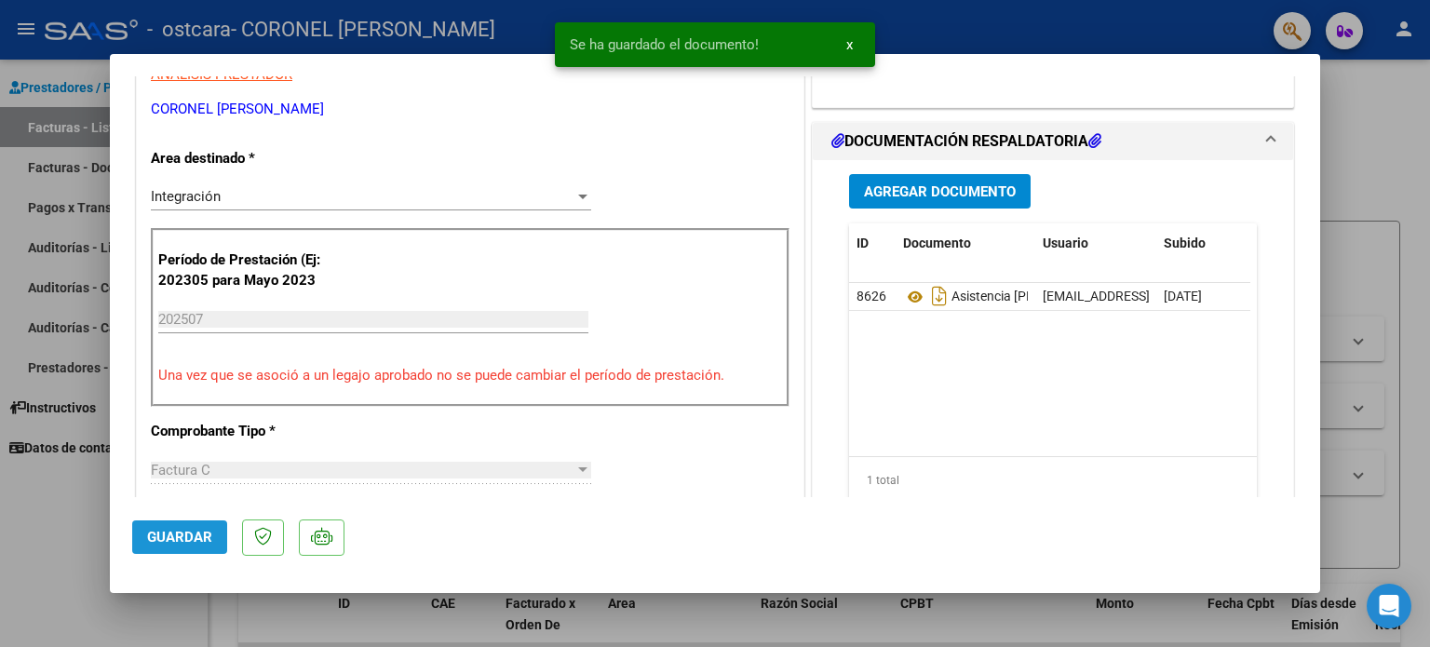
click at [190, 540] on span "Guardar" at bounding box center [179, 537] width 65 height 17
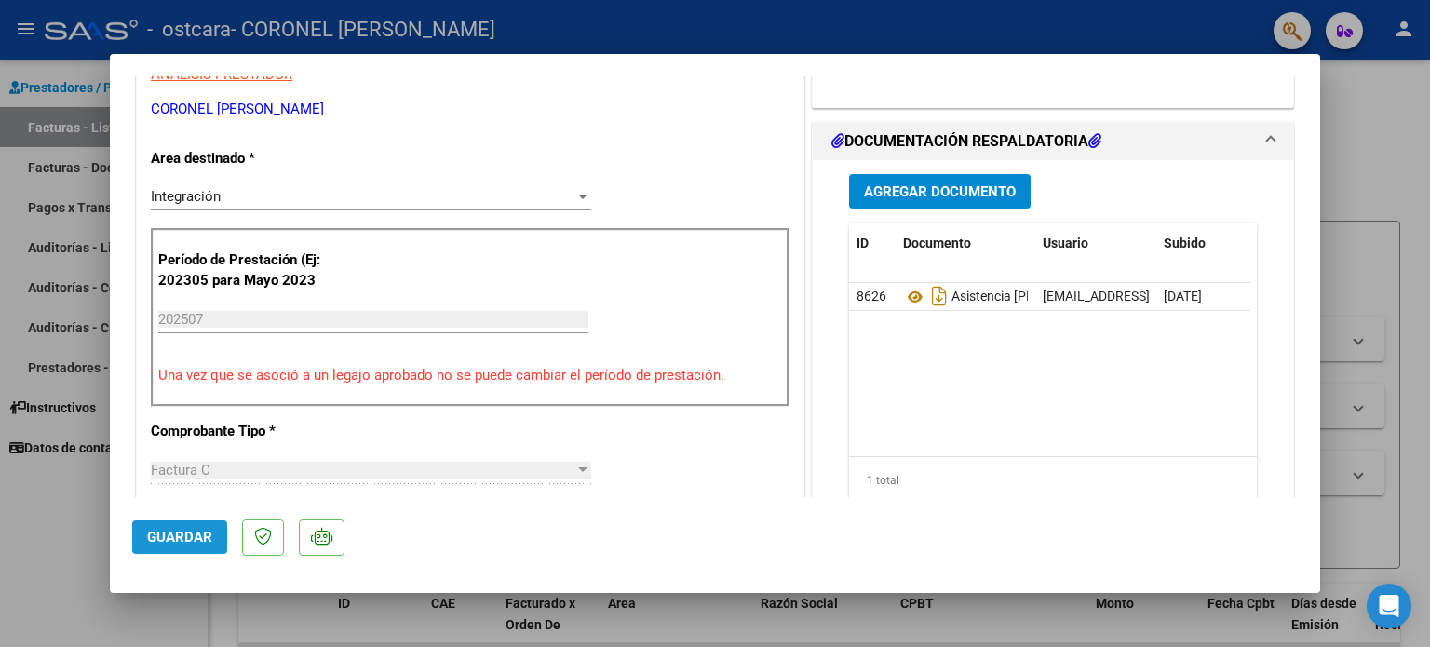
click at [179, 533] on span "Guardar" at bounding box center [179, 537] width 65 height 17
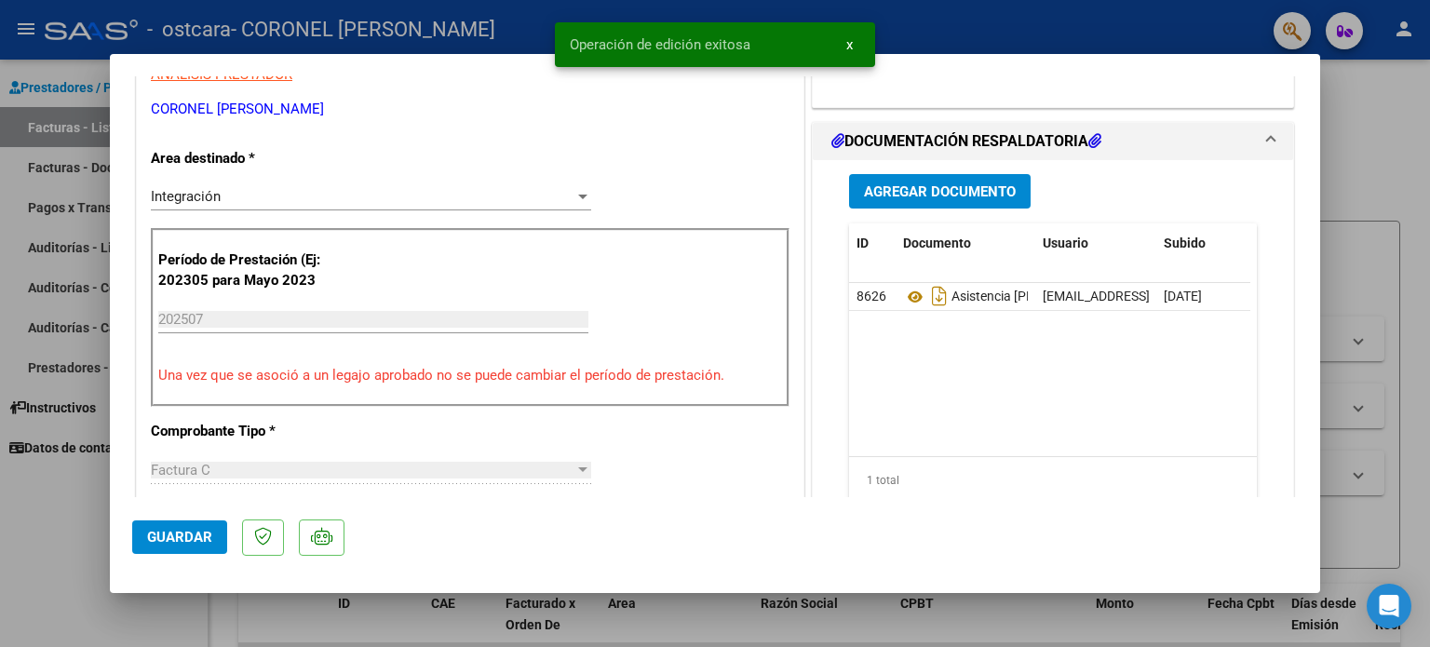
click at [55, 489] on div at bounding box center [715, 323] width 1430 height 647
type input "$ 0,00"
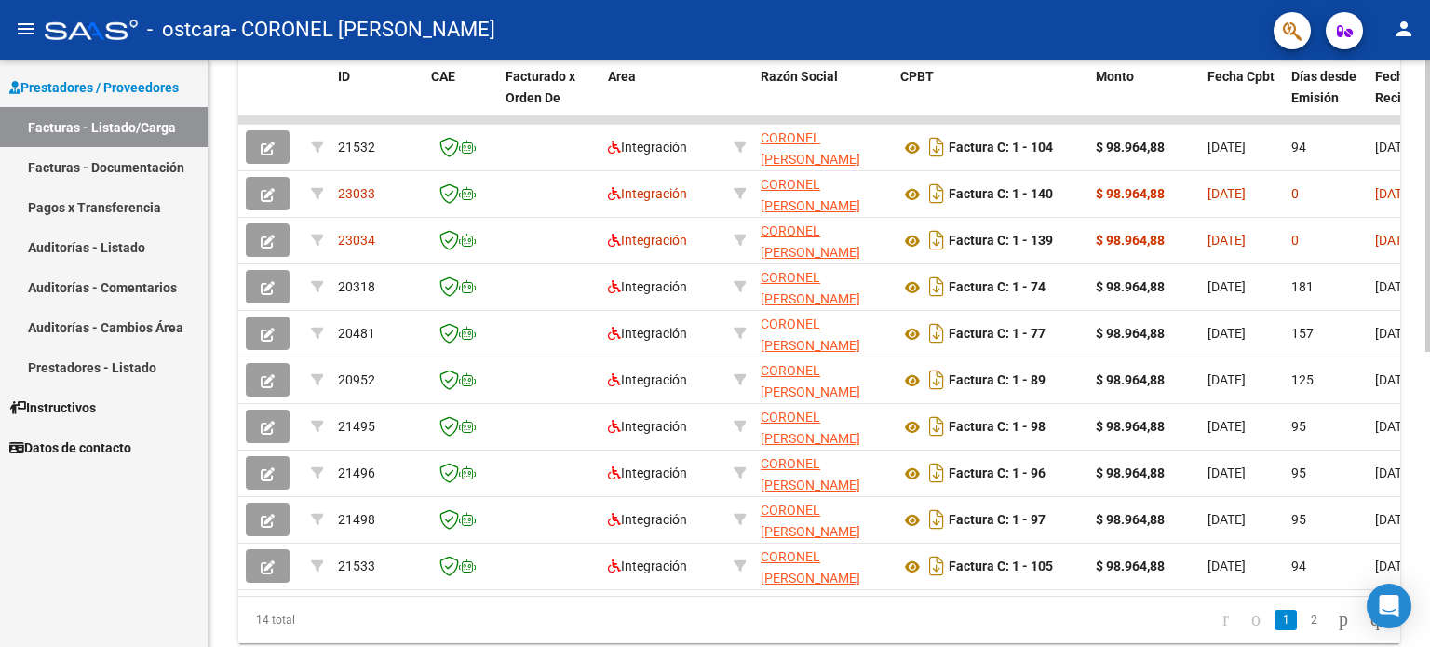
scroll to position [534, 0]
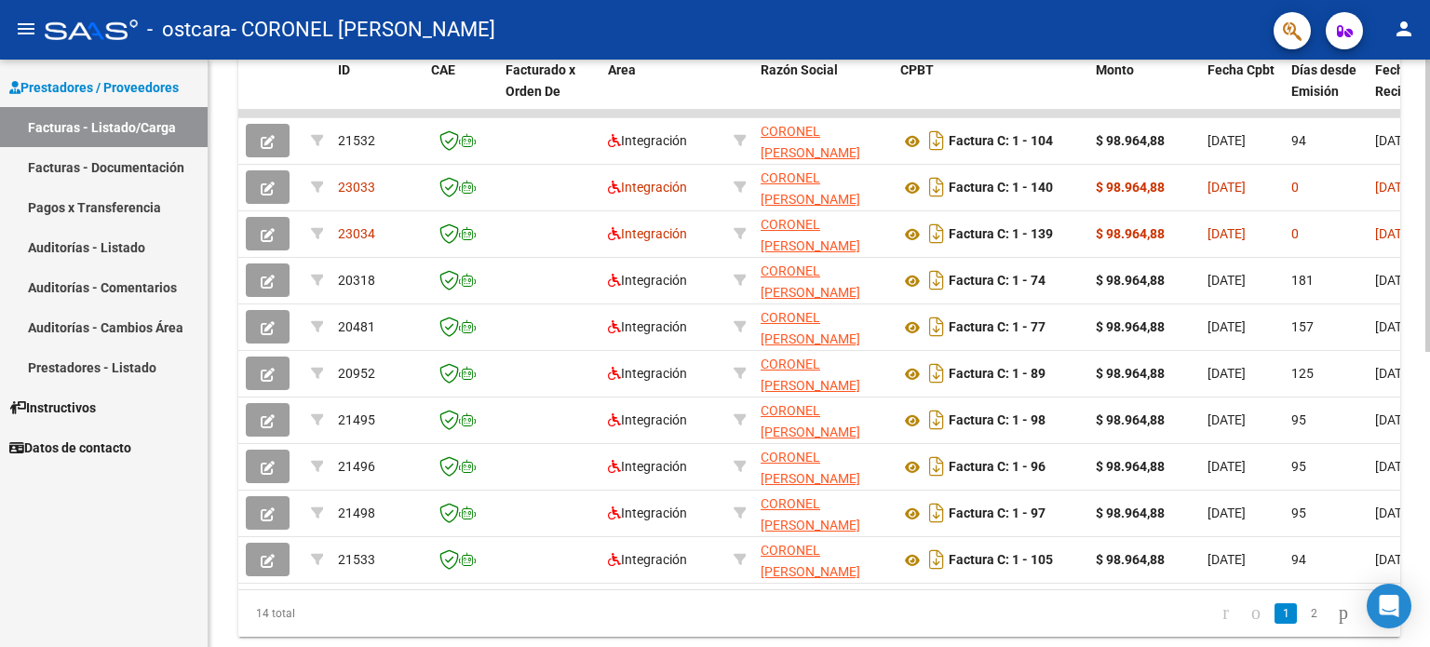
click at [1428, 496] on div at bounding box center [1428, 477] width 5 height 292
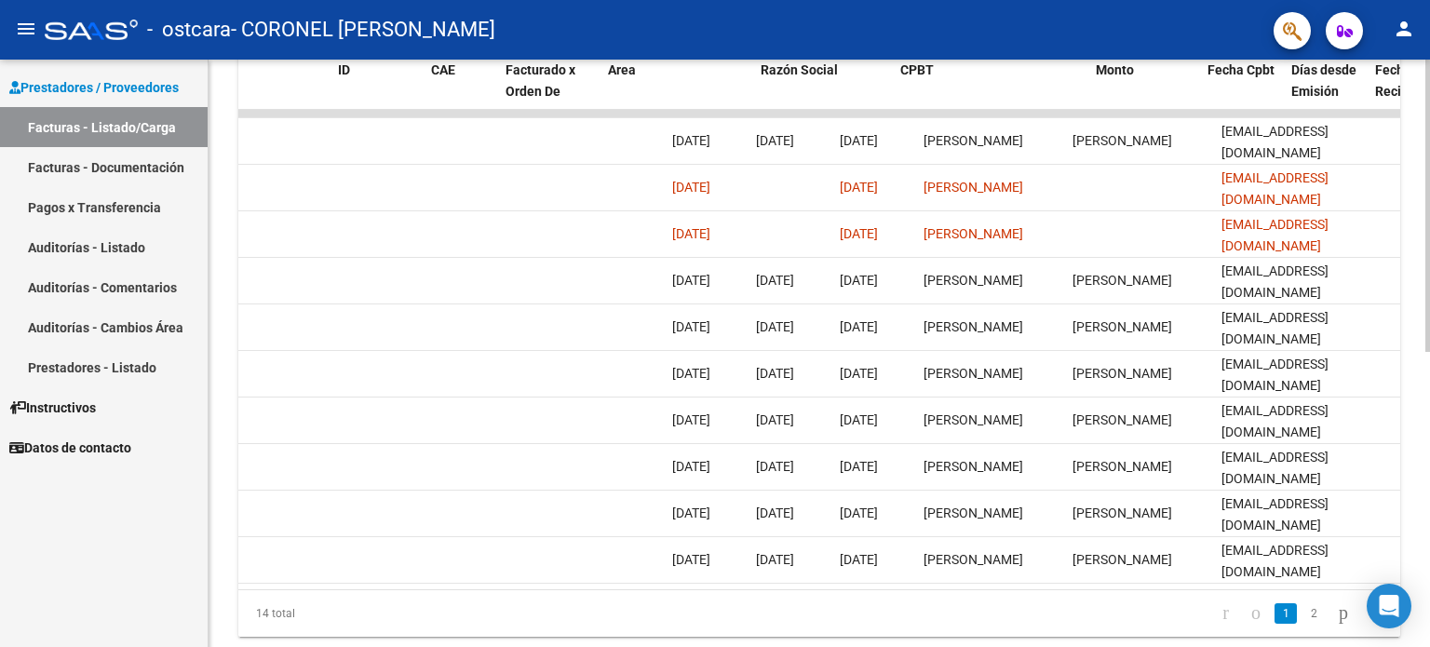
scroll to position [0, 0]
